Goal: Task Accomplishment & Management: Manage account settings

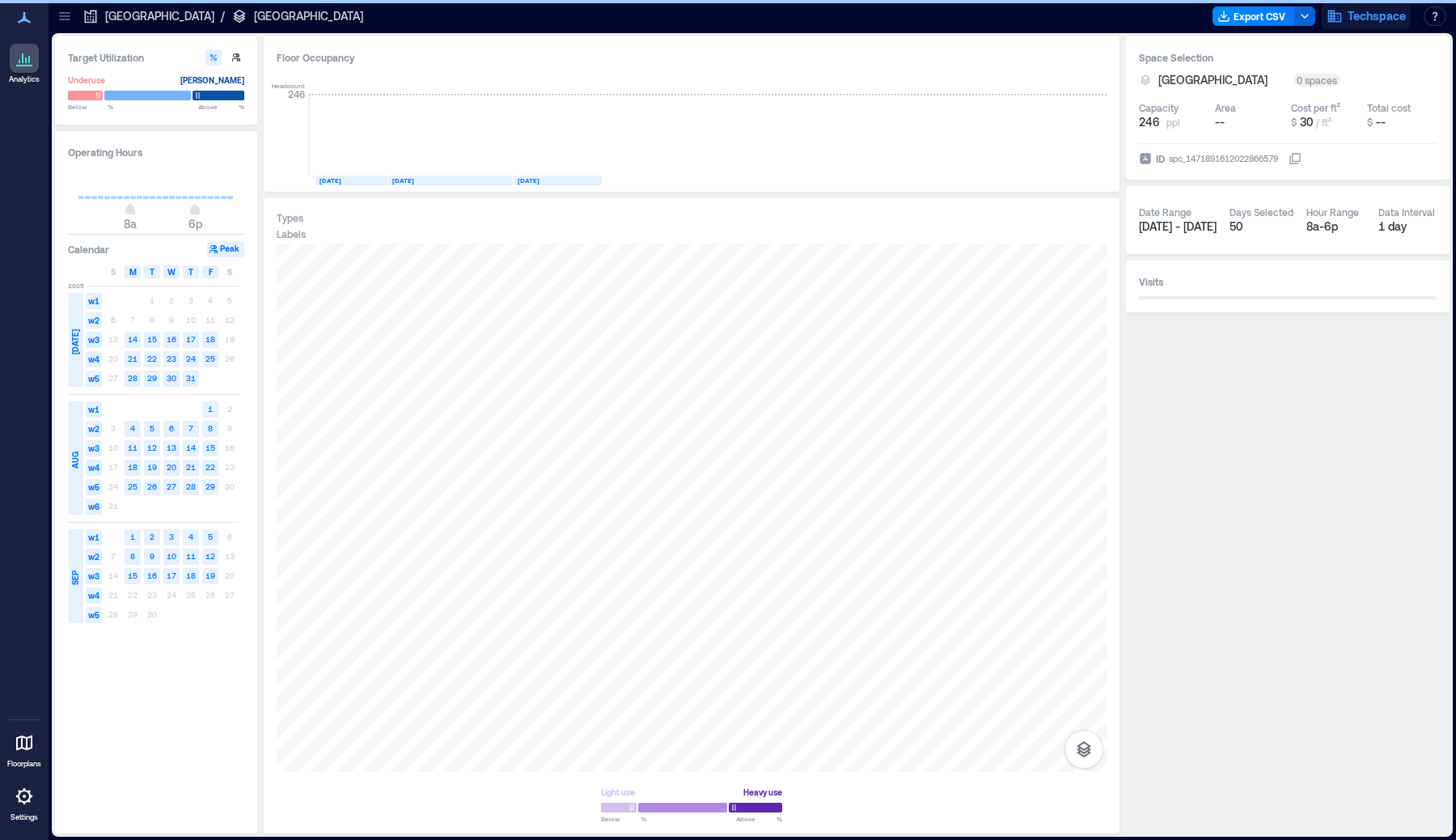
click at [1382, 21] on span "Techspace" at bounding box center [1377, 16] width 59 height 16
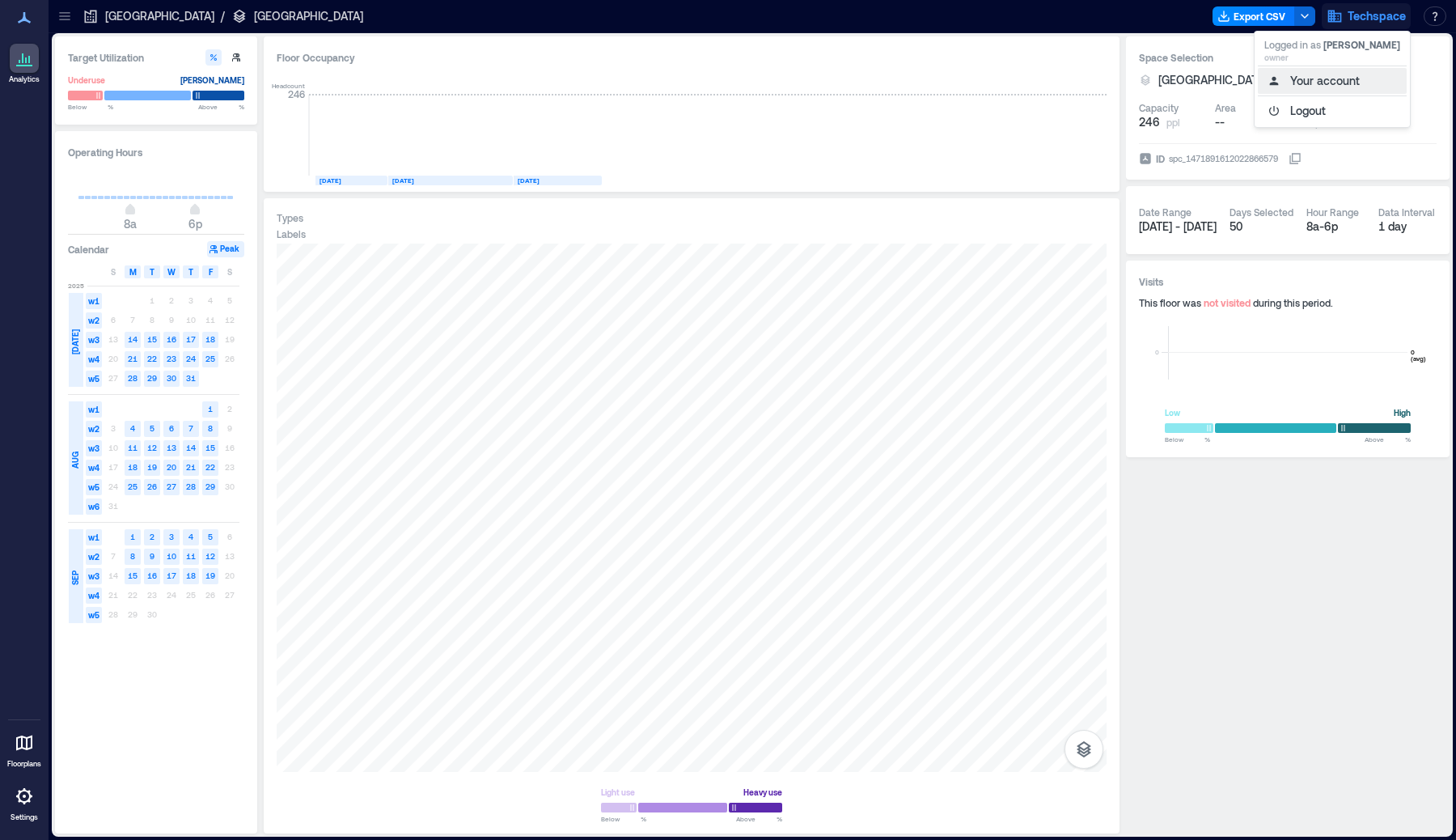
click at [1345, 83] on button "Your account" at bounding box center [1332, 80] width 149 height 26
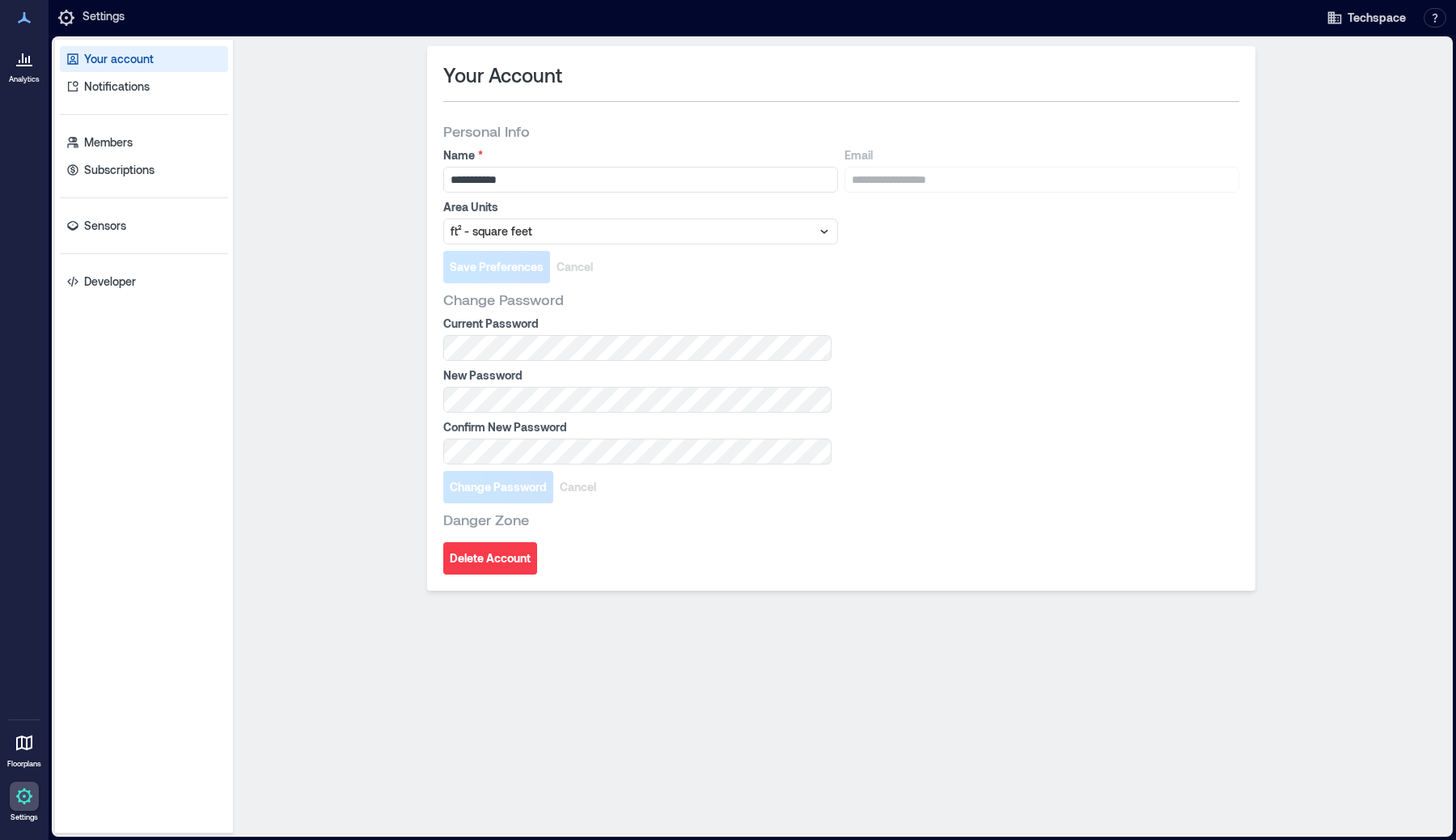
click at [27, 798] on icon at bounding box center [24, 796] width 20 height 20
click at [1352, 21] on span "Techspace" at bounding box center [1377, 18] width 59 height 16
click at [1364, 176] on div "**********" at bounding box center [841, 436] width 1204 height 781
click at [74, 20] on icon at bounding box center [67, 18] width 20 height 20
click at [17, 801] on icon at bounding box center [24, 796] width 20 height 20
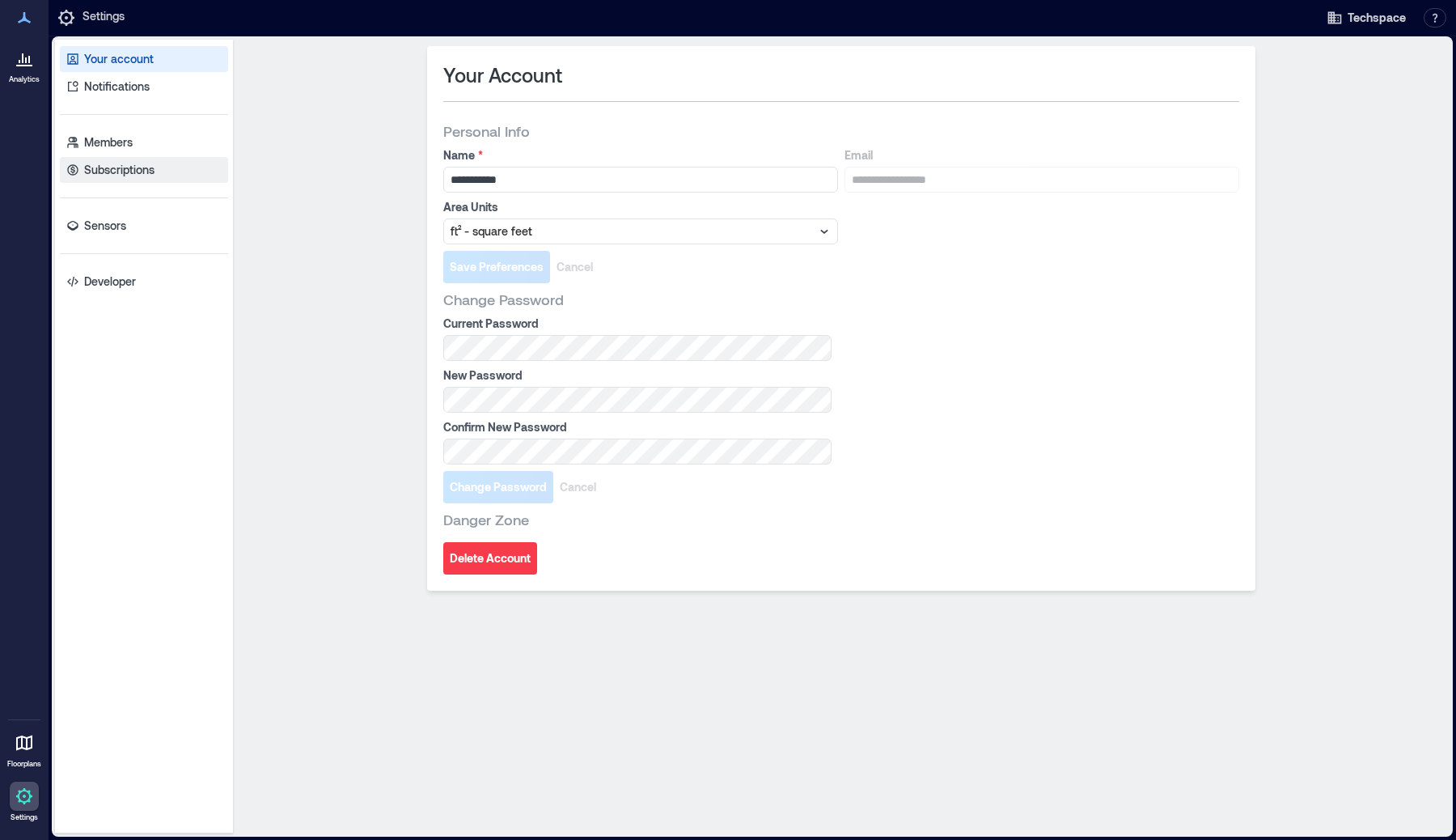
click at [119, 170] on p "Subscriptions" at bounding box center [119, 170] width 70 height 16
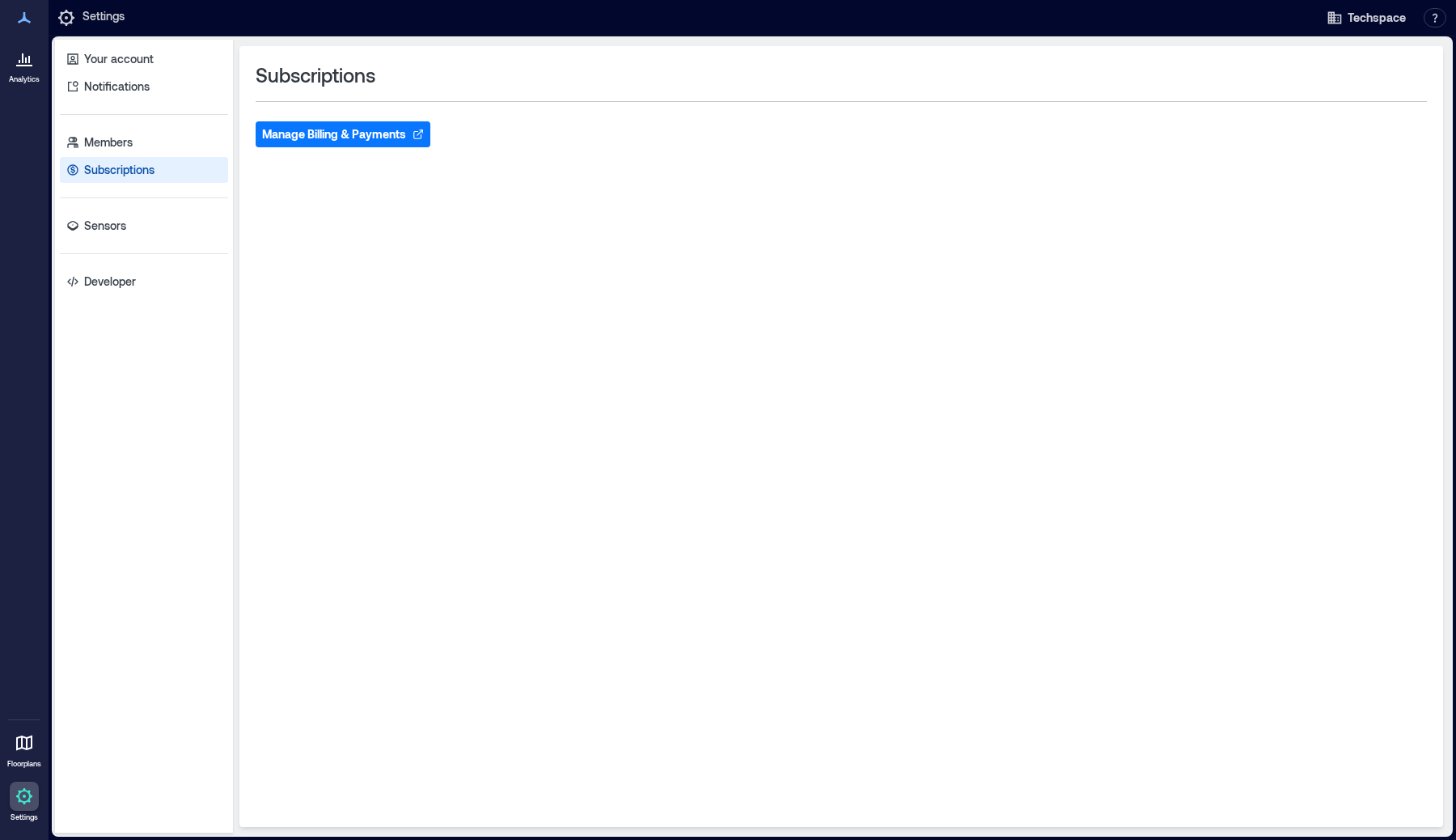
click at [360, 136] on button "Manage Billing & Payments" at bounding box center [343, 134] width 175 height 26
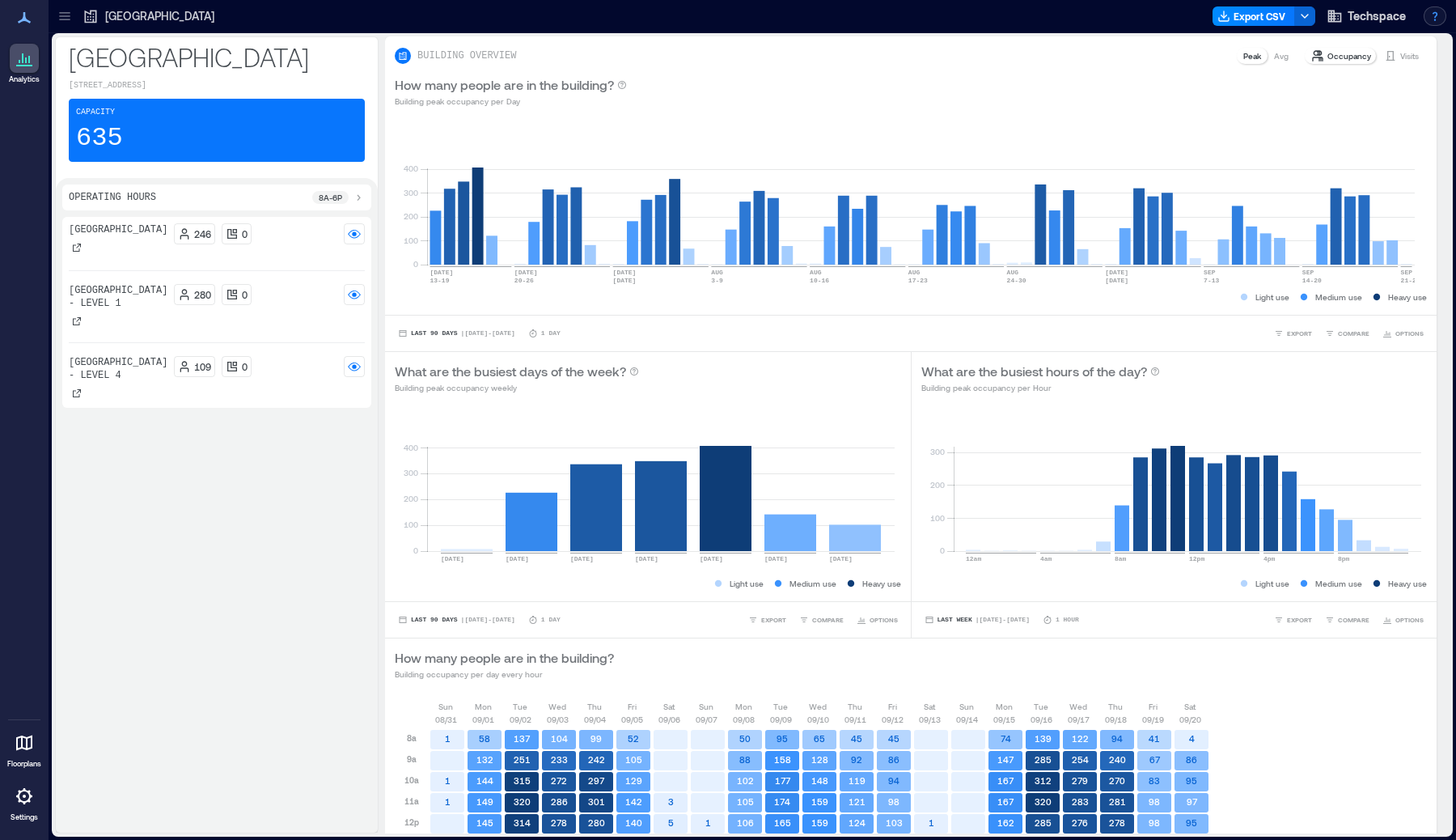
click at [1433, 17] on button "button" at bounding box center [1434, 16] width 23 height 20
click at [1437, 12] on button "button" at bounding box center [1434, 16] width 23 height 20
click at [169, 561] on div "[GEOGRAPHIC_DATA] - Building [STREET_ADDRESS] - Level 4 109 0" at bounding box center [216, 521] width 309 height 610
click at [68, 20] on icon at bounding box center [65, 20] width 11 height 2
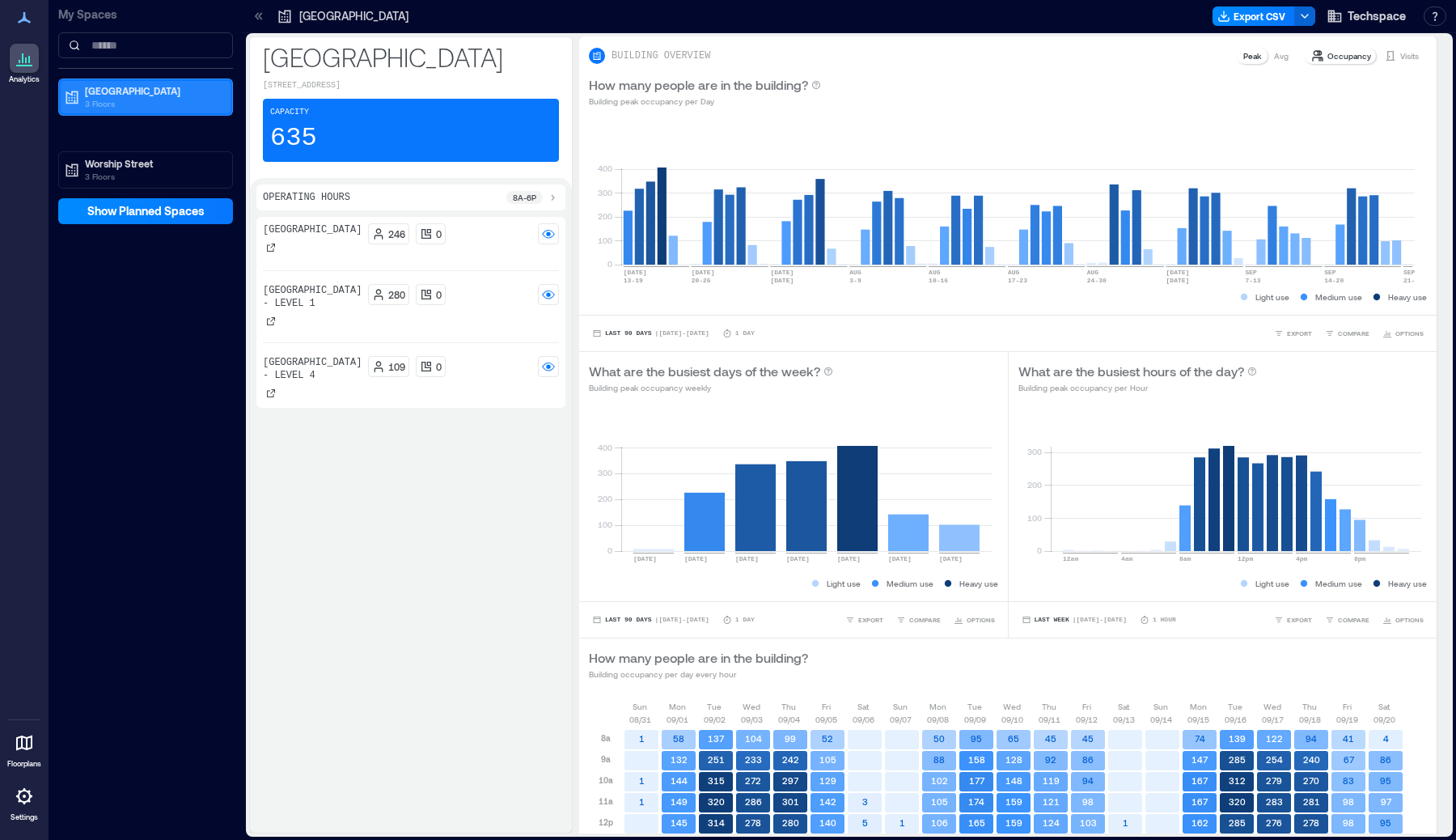
click at [158, 100] on p "3 Floors" at bounding box center [152, 104] width 136 height 13
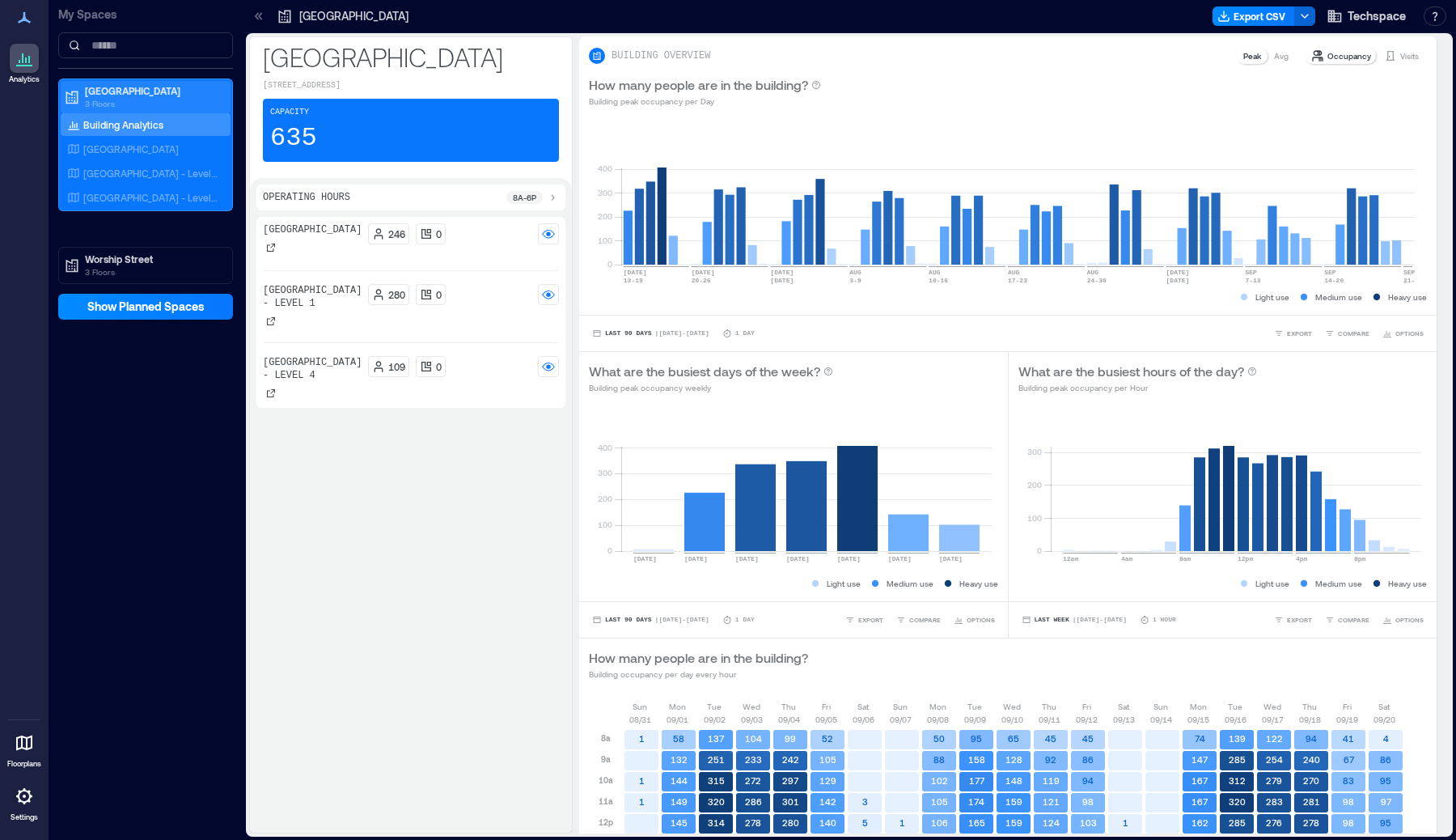
click at [158, 100] on p "3 Floors" at bounding box center [152, 104] width 136 height 13
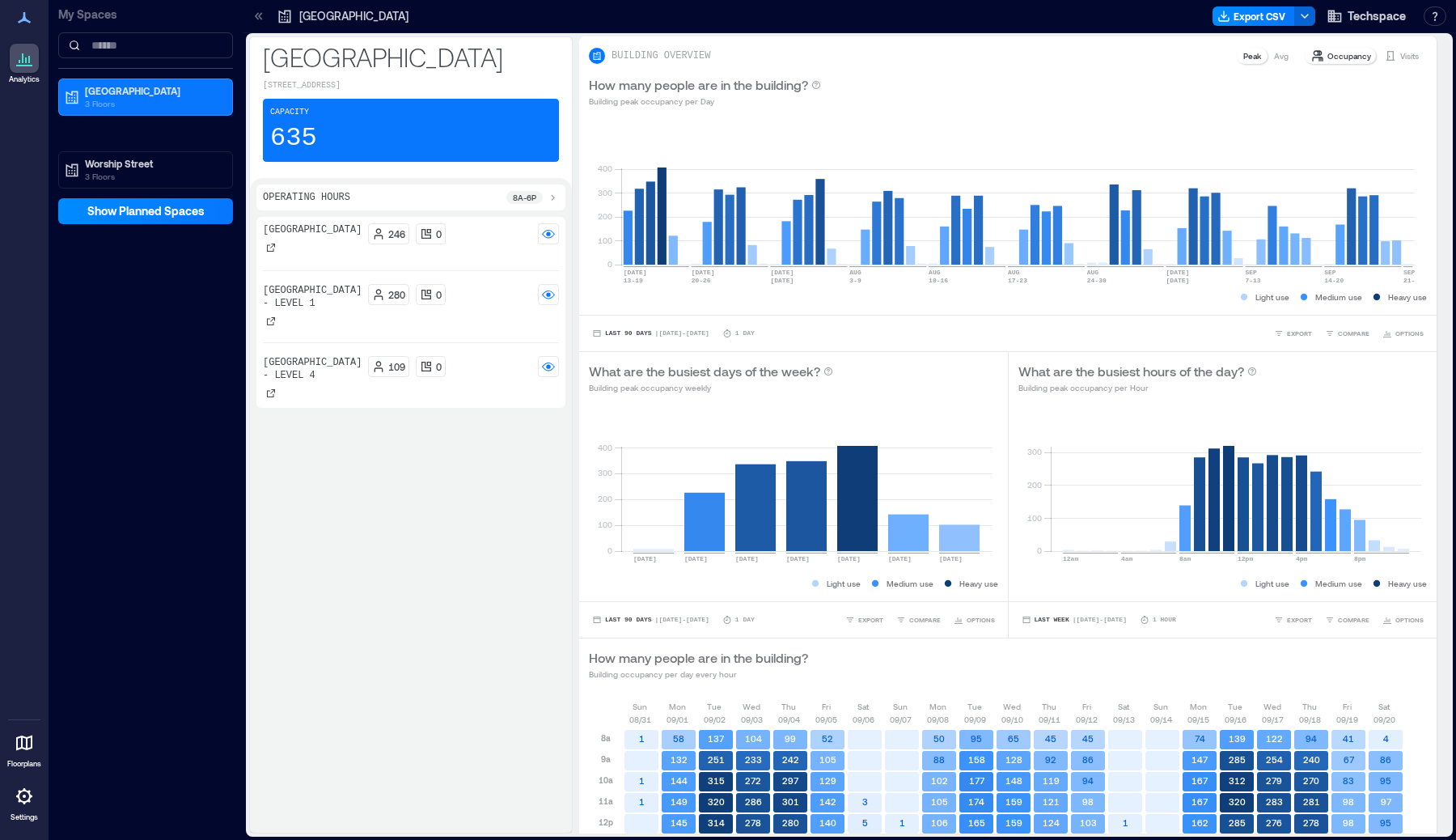
click at [33, 804] on icon at bounding box center [24, 796] width 20 height 20
